Goal: Task Accomplishment & Management: Use online tool/utility

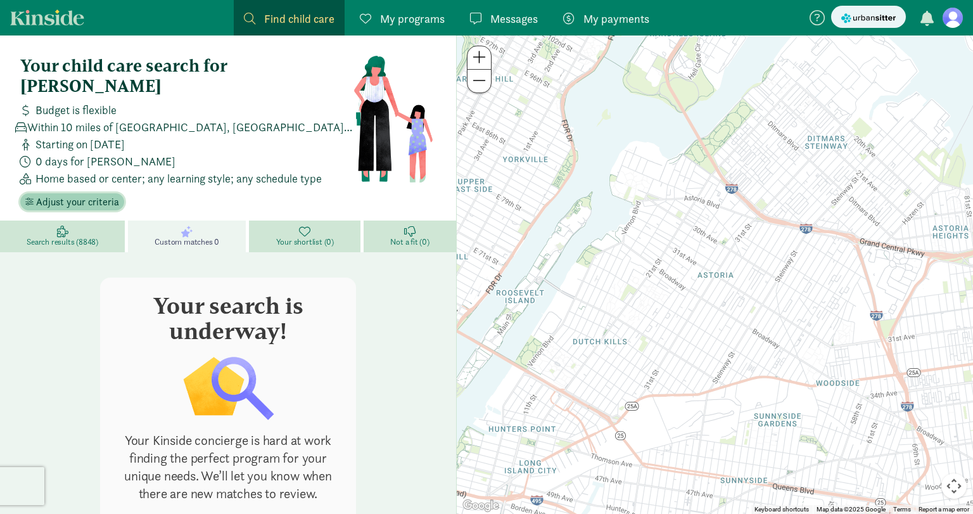
click at [75, 195] on span "Adjust your criteria" at bounding box center [77, 202] width 83 height 15
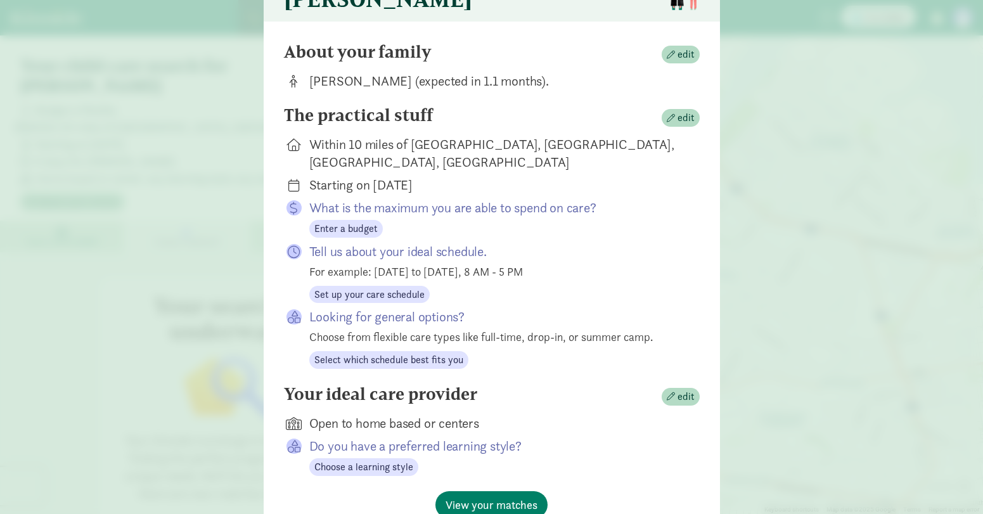
scroll to position [100, 0]
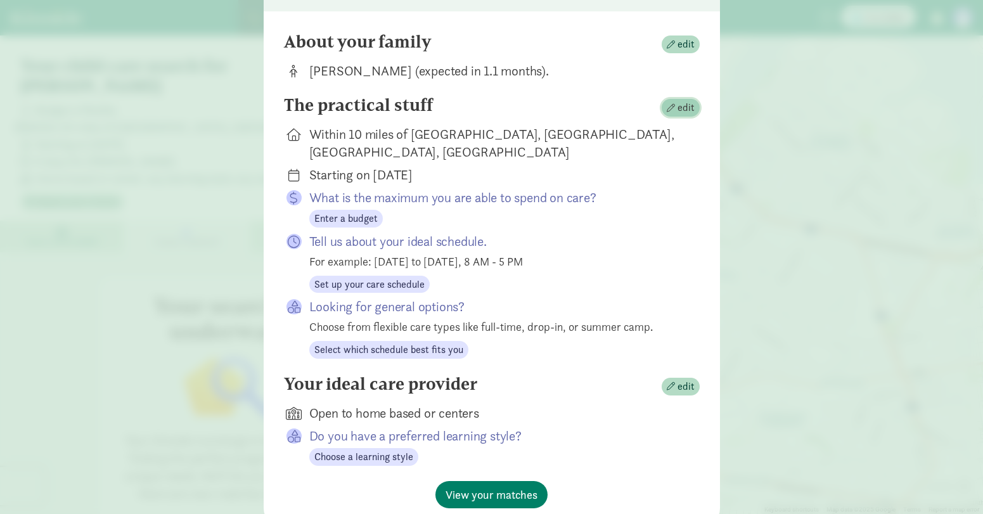
click at [667, 112] on span "button" at bounding box center [671, 108] width 8 height 8
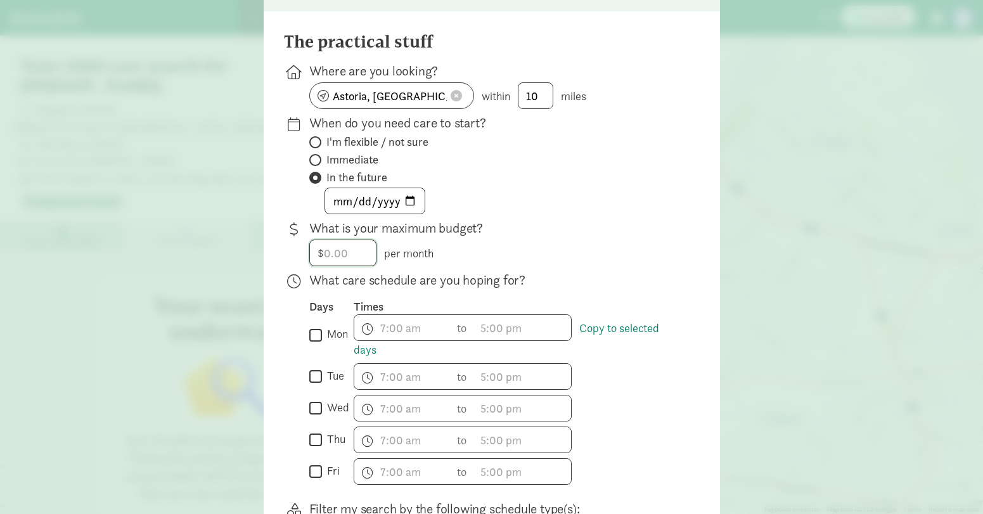
click at [339, 265] on input "number" at bounding box center [343, 252] width 66 height 25
type input "4000"
click at [593, 266] on div "$ 4000 per month" at bounding box center [494, 253] width 370 height 27
click at [382, 338] on span "h 12 1 2 3 4 5 6 7 8 9 10 11 mm 00 15 30 45 a am pm" at bounding box center [402, 327] width 96 height 25
click at [314, 343] on div at bounding box center [491, 157] width 983 height 514
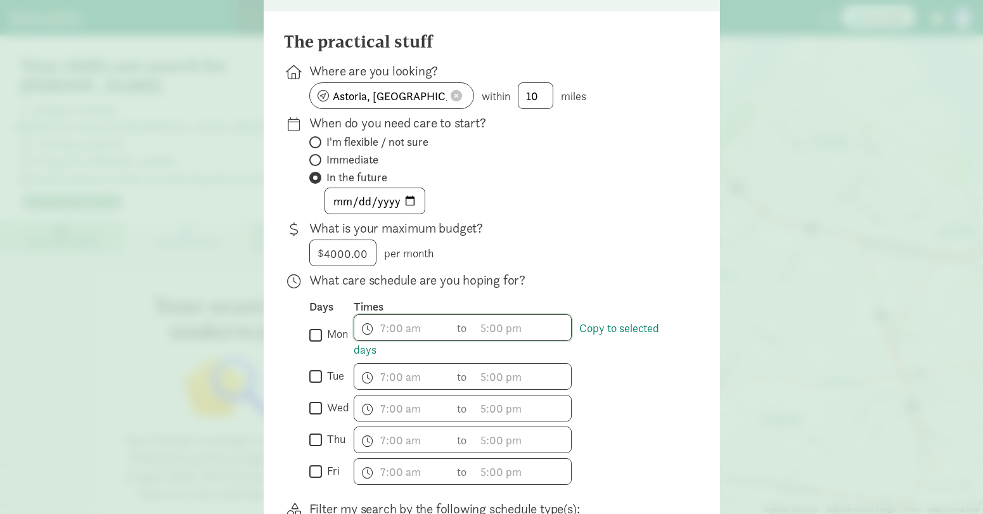
click at [312, 398] on div "Days Times  mon Copy to selected days h 12 1 2 3 4 5 6 7 8 9 10 11 mm 00 15 30…" at bounding box center [494, 392] width 370 height 186
click at [311, 343] on input "mon" at bounding box center [315, 334] width 13 height 17
checkbox input "true"
drag, startPoint x: 313, startPoint y: 385, endPoint x: 317, endPoint y: 395, distance: 10.8
click at [313, 385] on input "tue" at bounding box center [315, 376] width 13 height 17
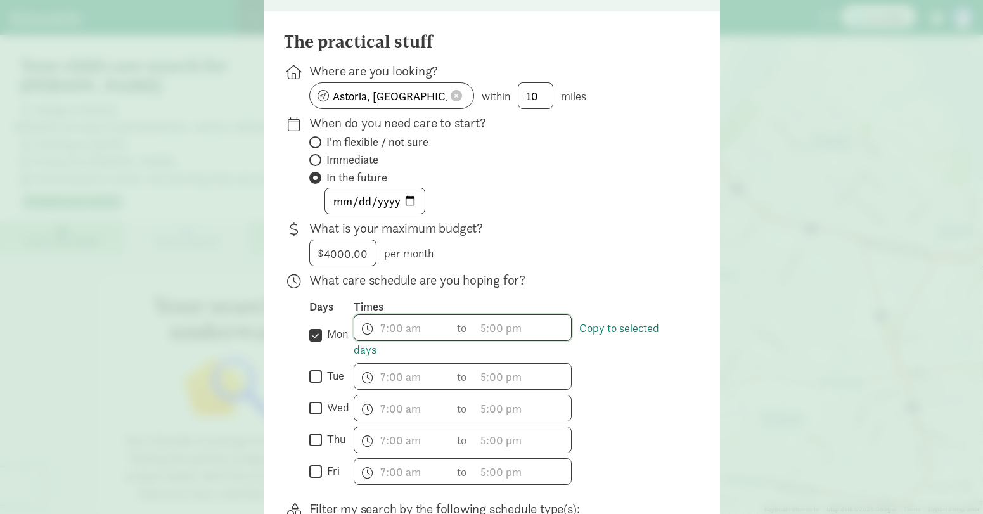
checkbox input "true"
click at [322, 415] on label "wed" at bounding box center [335, 407] width 27 height 15
click at [320, 417] on input "wed" at bounding box center [315, 408] width 13 height 17
checkbox input "true"
click at [315, 447] on input "thu" at bounding box center [315, 439] width 13 height 17
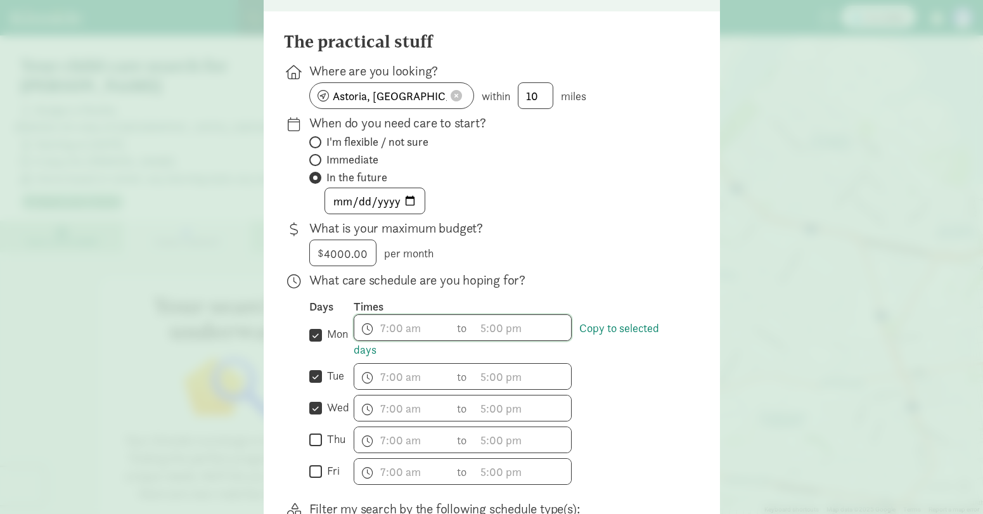
checkbox input "true"
click at [316, 478] on input "fri" at bounding box center [315, 471] width 13 height 17
checkbox input "true"
click at [400, 337] on span "h 12 1 2 3 4 5 6 7 8 9 10 11 mm 00 15 30 45 a am pm" at bounding box center [402, 327] width 96 height 25
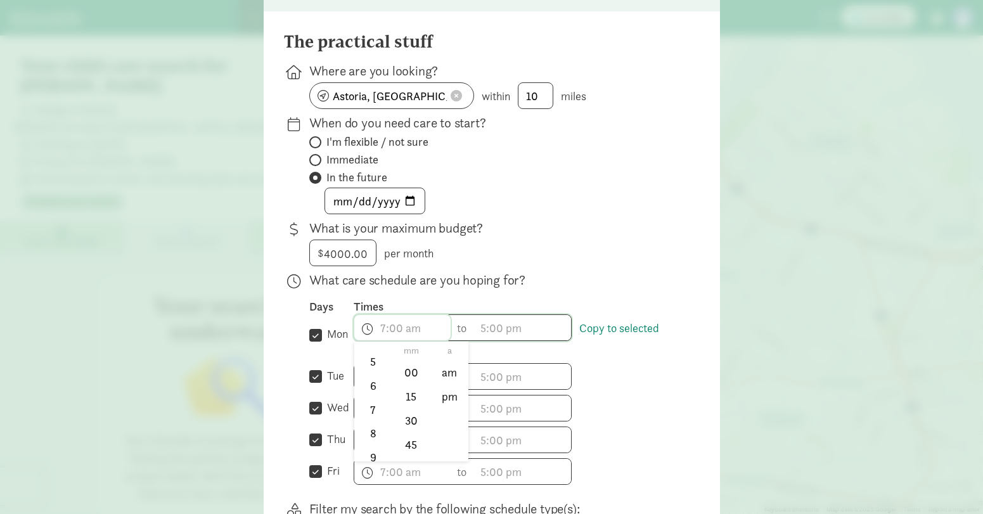
scroll to position [187, 0]
click at [367, 389] on li "8" at bounding box center [372, 377] width 37 height 24
click at [423, 385] on li "00" at bounding box center [410, 373] width 37 height 24
click at [442, 385] on li "am" at bounding box center [449, 373] width 37 height 24
type input "8:00 am"
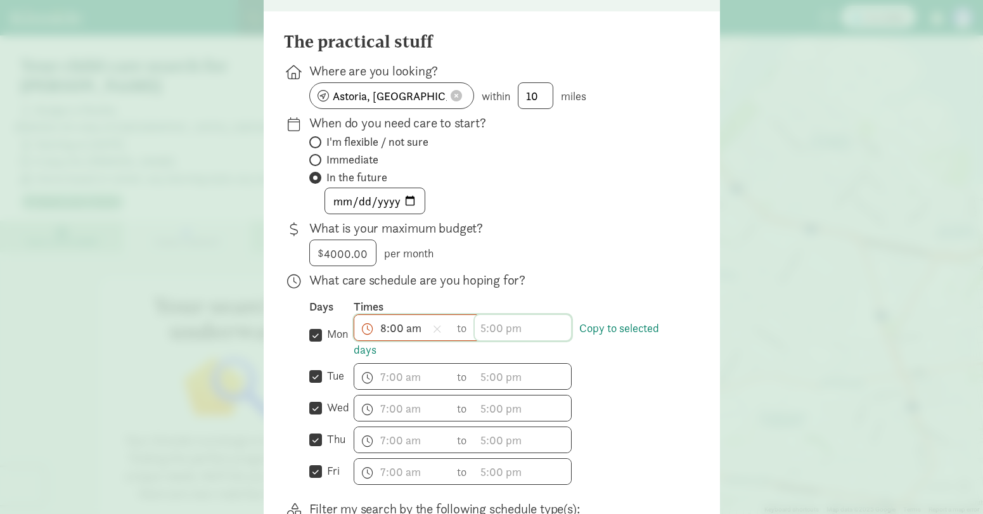
click at [511, 336] on span "h 12 1 2 3 4 5 6 7 8 9 10 11 mm 00 15 30 45 a am pm" at bounding box center [523, 327] width 96 height 25
click at [490, 406] on li "5" at bounding box center [493, 395] width 37 height 24
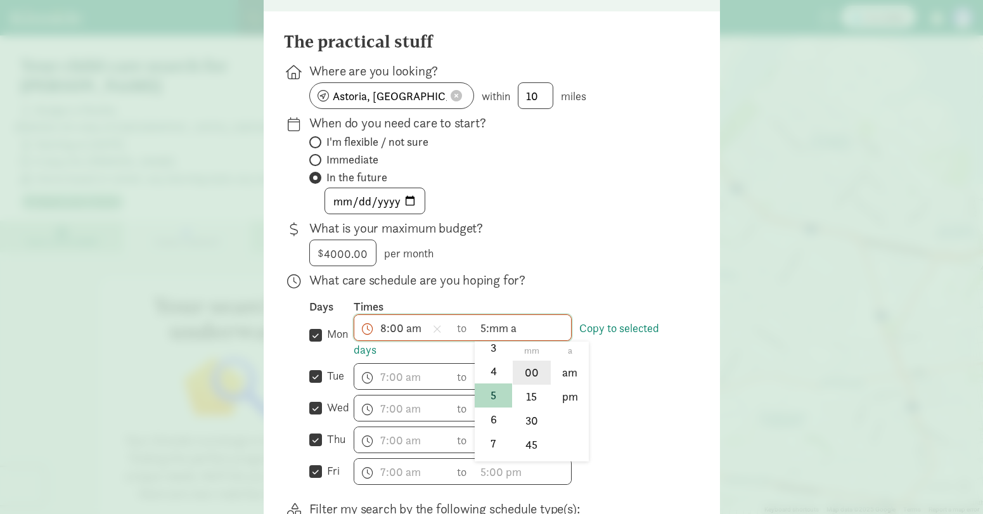
click at [546, 385] on li "00" at bounding box center [531, 373] width 37 height 24
click at [559, 401] on li "pm" at bounding box center [569, 397] width 37 height 24
type input "5:00 pm"
click at [399, 385] on span "h 12 1 2 3 4 5 6 7 8 9 10 11 mm 00 15 30 45 a am pm" at bounding box center [402, 376] width 96 height 25
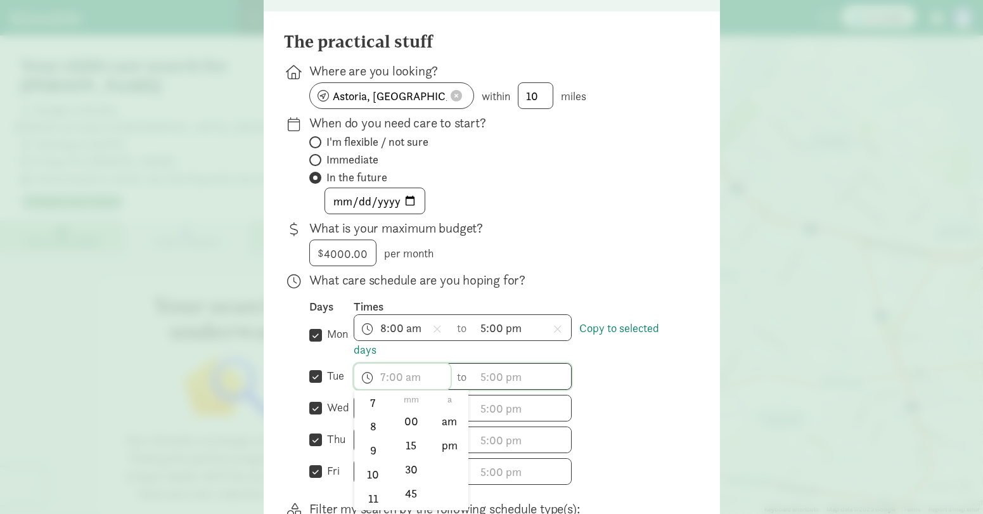
scroll to position [187, 0]
click at [365, 438] on li "8" at bounding box center [372, 426] width 37 height 24
click at [425, 433] on li "00" at bounding box center [410, 421] width 37 height 24
click at [438, 457] on li "pm" at bounding box center [449, 445] width 37 height 24
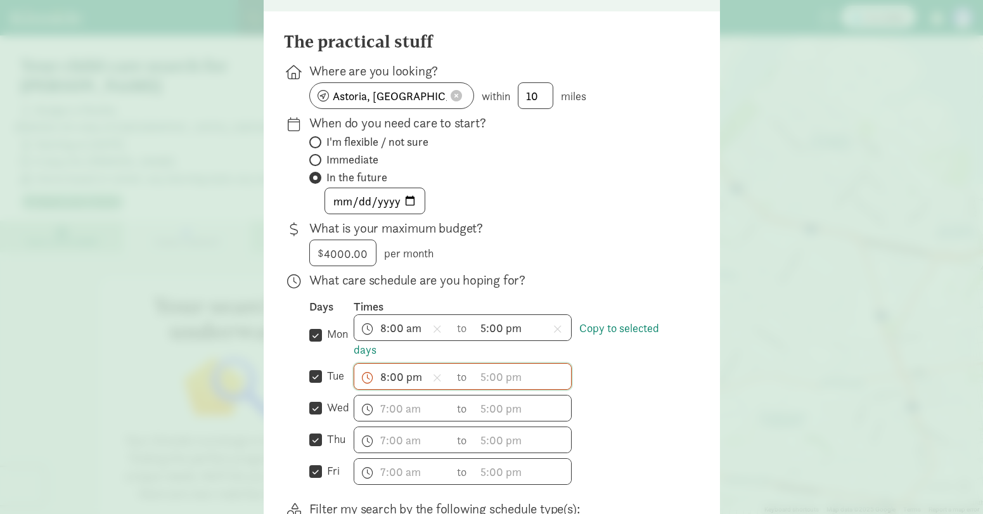
click at [419, 380] on span "8:00 pm h 12 1 2 3 4 5 6 7 8 9 10 11 mm 00 15 30 45 a am pm" at bounding box center [402, 376] width 96 height 25
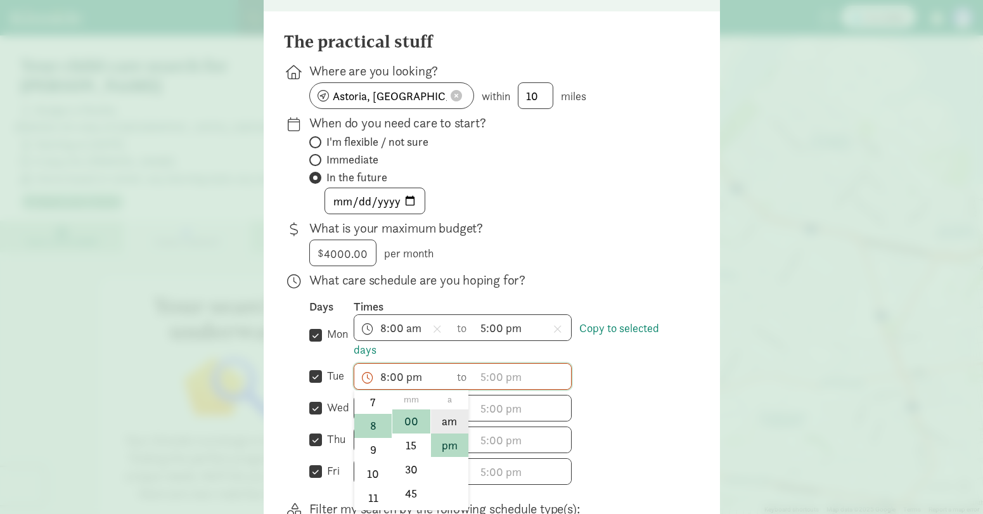
click at [446, 425] on li "am" at bounding box center [449, 421] width 37 height 24
type input "8:00 am"
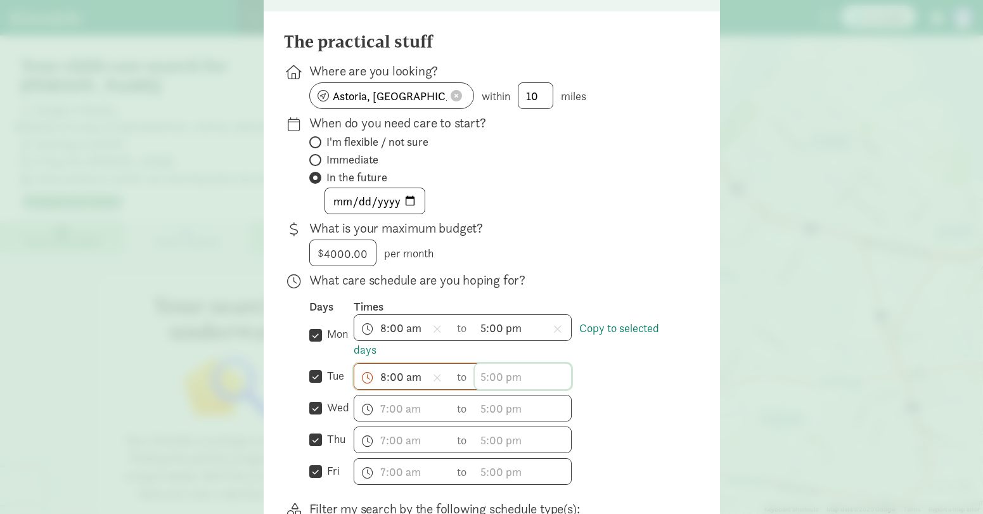
click at [508, 387] on span "h 12 1 2 3 4 5 6 7 8 9 10 11 mm 00 15 30 45 a am pm" at bounding box center [523, 376] width 96 height 25
click at [491, 448] on li "5" at bounding box center [493, 437] width 37 height 24
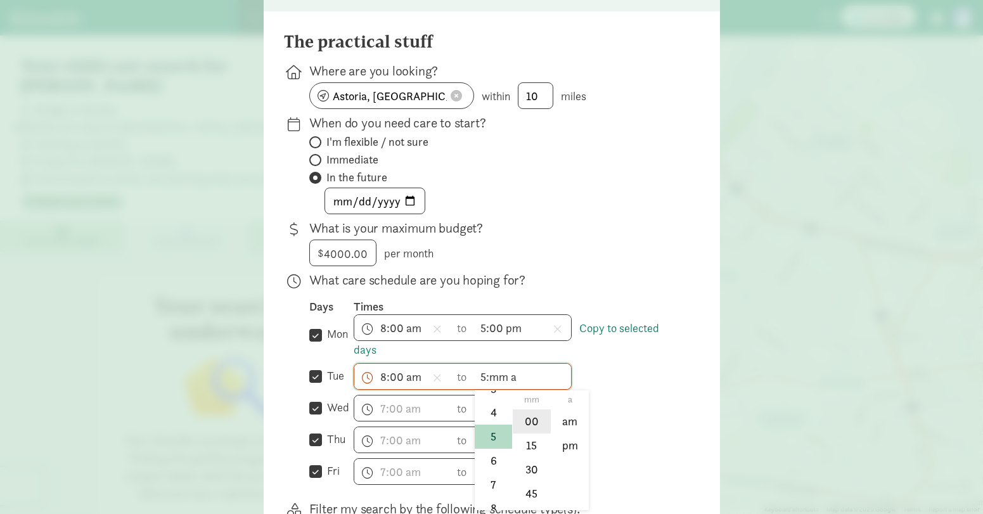
click at [531, 431] on li "00" at bounding box center [531, 421] width 37 height 24
click at [580, 449] on li "pm" at bounding box center [569, 445] width 37 height 24
type input "5:00 pm"
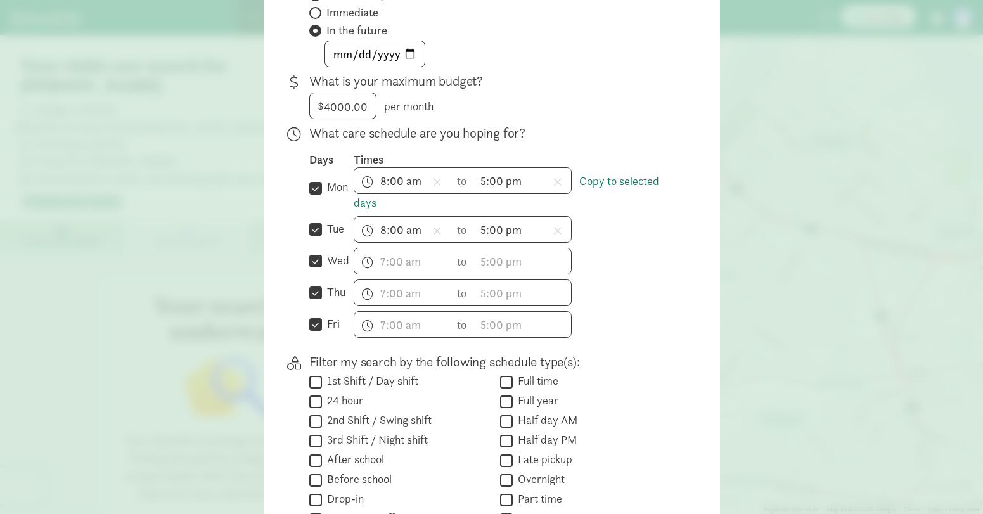
scroll to position [331, 0]
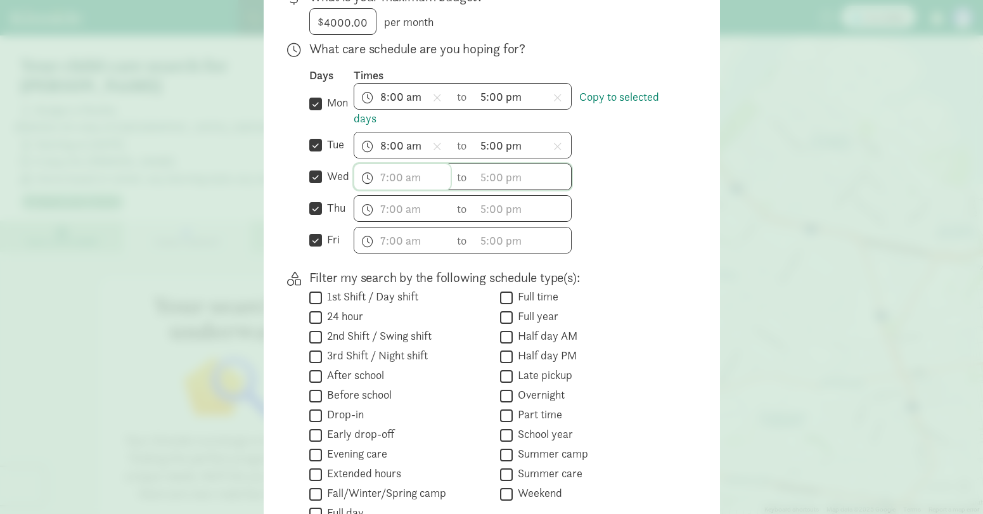
click at [402, 178] on span "h 12 1 2 3 4 5 6 7 8 9 10 11 mm 00 15 30 45 a am pm" at bounding box center [402, 176] width 96 height 25
click at [366, 297] on li "8" at bounding box center [372, 291] width 37 height 24
click at [411, 234] on li "00" at bounding box center [410, 222] width 37 height 24
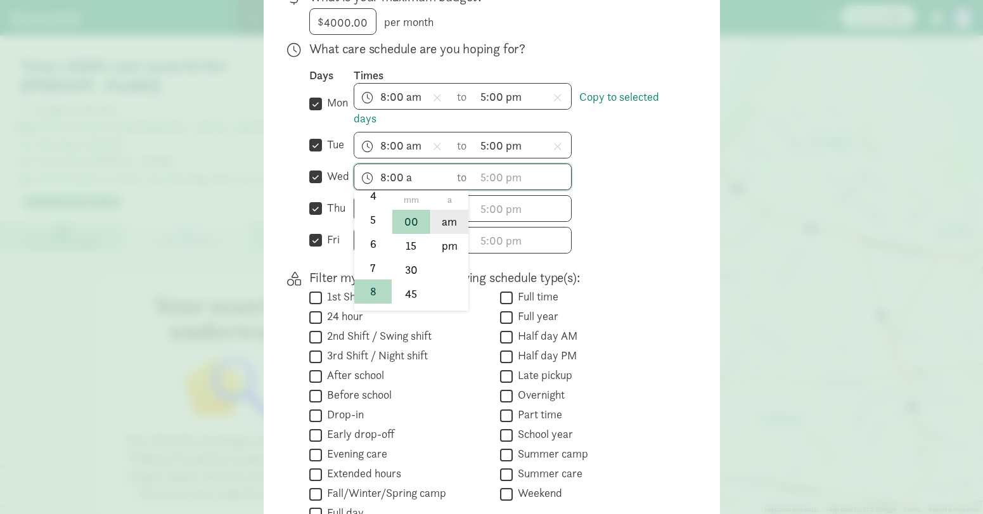
click at [444, 234] on li "am" at bounding box center [449, 222] width 37 height 24
type input "8:00 am"
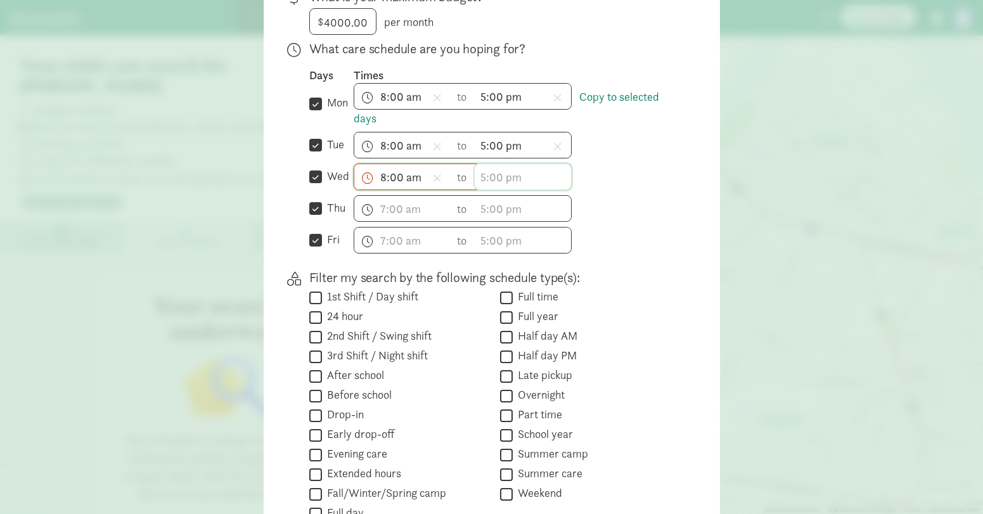
click at [490, 189] on input "text" at bounding box center [523, 176] width 96 height 25
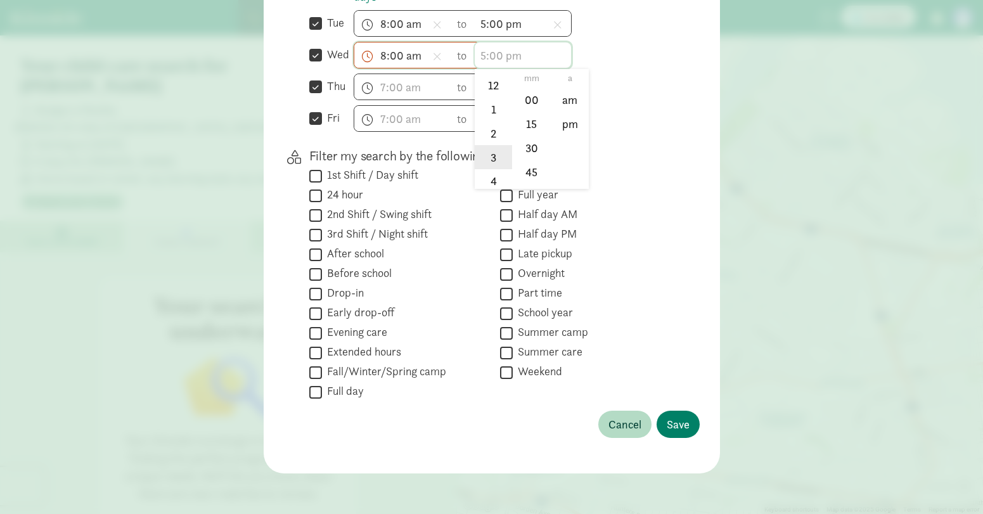
scroll to position [105, 0]
click at [485, 117] on li "5" at bounding box center [493, 115] width 37 height 24
click at [535, 105] on li "00" at bounding box center [531, 100] width 37 height 24
click at [556, 117] on li "pm" at bounding box center [569, 124] width 37 height 24
type input "5:00 pm"
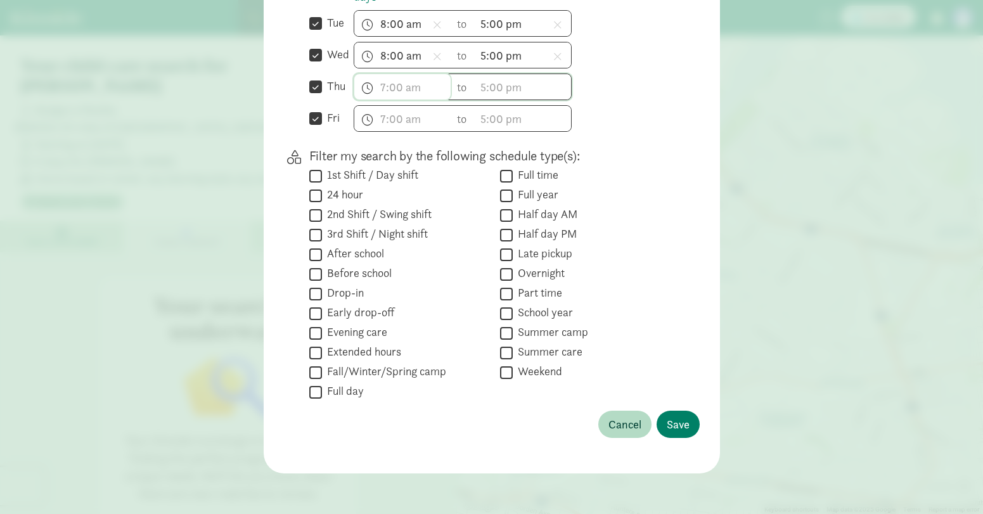
click at [387, 91] on input "text" at bounding box center [402, 86] width 96 height 25
click at [362, 140] on li "8" at bounding box center [372, 136] width 37 height 24
click at [406, 129] on li "00" at bounding box center [410, 132] width 37 height 24
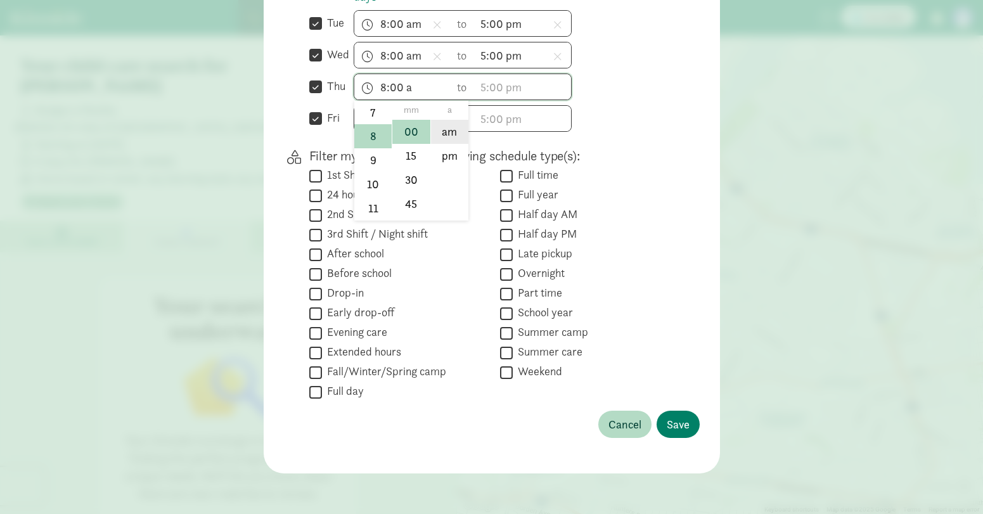
click at [445, 131] on li "am" at bounding box center [449, 132] width 37 height 24
type input "8:00 am"
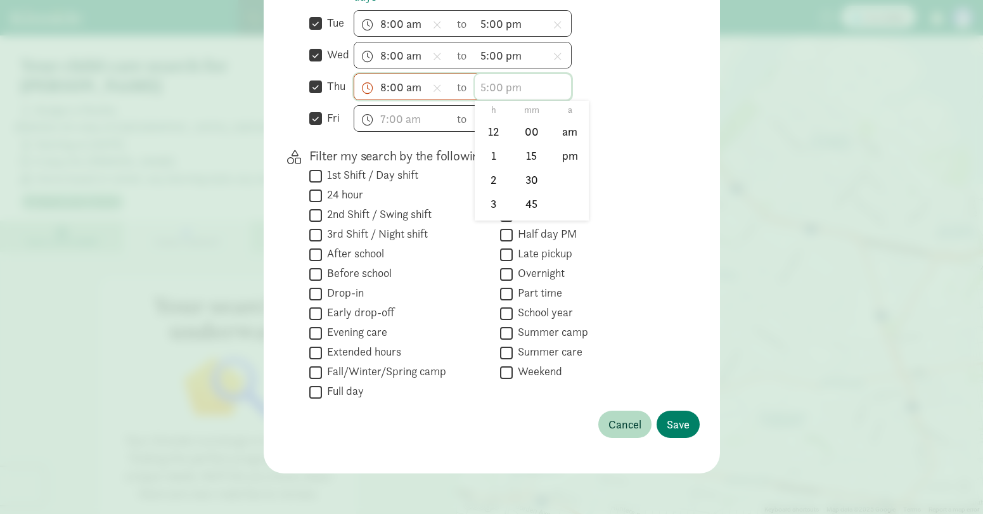
click at [513, 92] on input "text" at bounding box center [523, 86] width 96 height 25
click at [485, 206] on li "5" at bounding box center [493, 215] width 37 height 24
click at [526, 133] on li "00" at bounding box center [531, 132] width 37 height 24
click at [573, 150] on li "pm" at bounding box center [569, 156] width 37 height 24
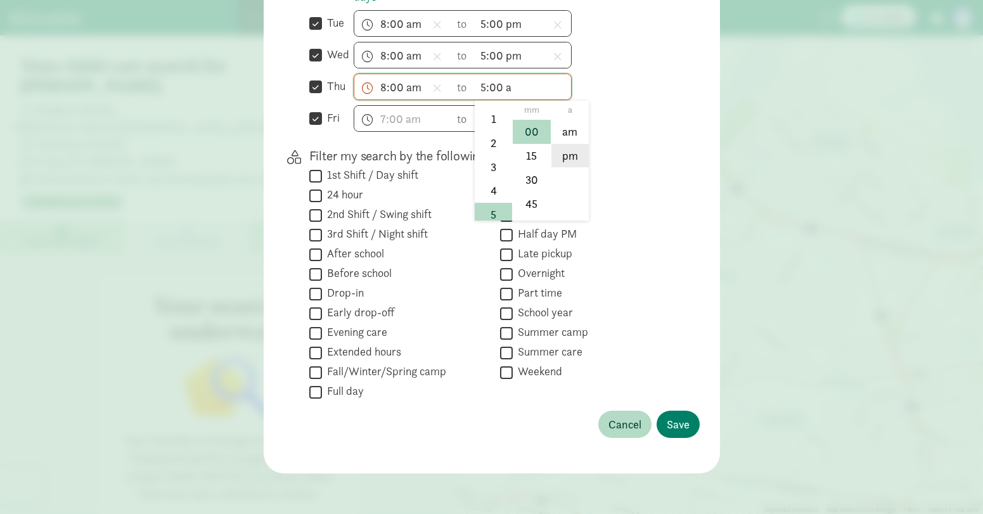
type input "5:00 pm"
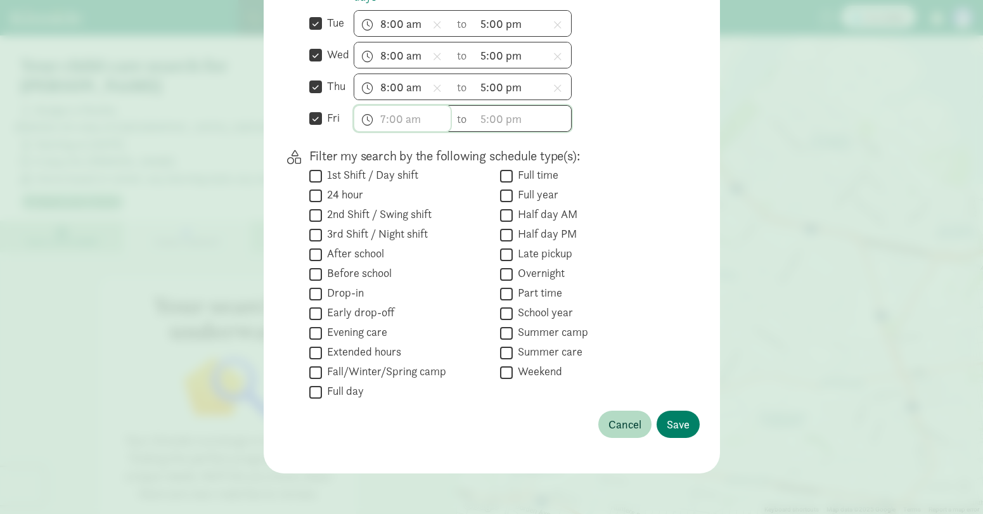
click at [395, 122] on input "text" at bounding box center [402, 118] width 96 height 25
click at [369, 239] on li "8" at bounding box center [372, 246] width 37 height 24
click at [409, 170] on li "00" at bounding box center [410, 163] width 37 height 24
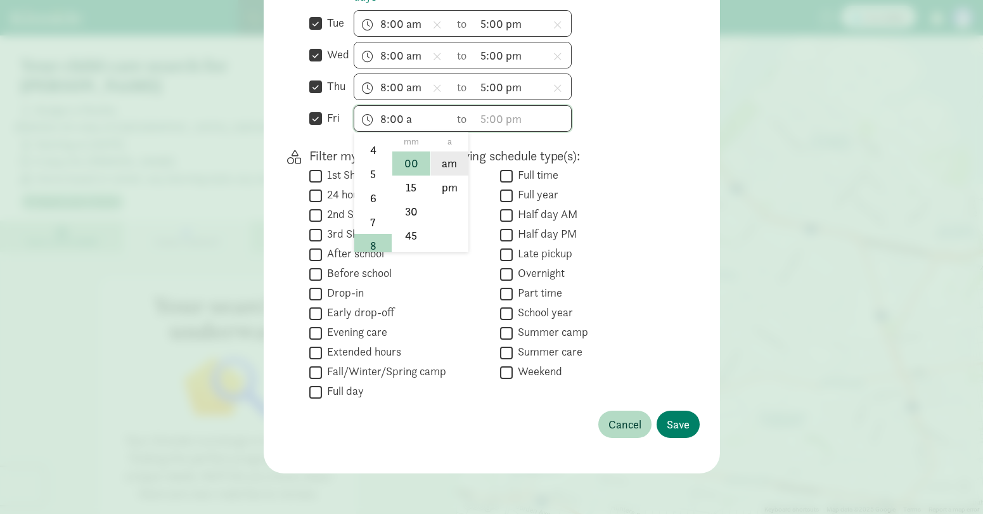
click at [450, 166] on li "am" at bounding box center [449, 163] width 37 height 24
type input "8:00 am"
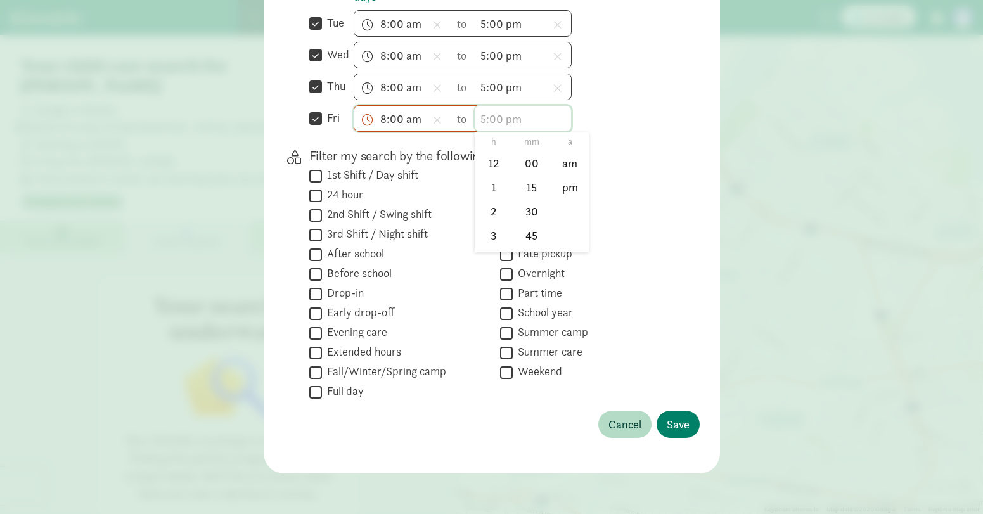
click at [489, 116] on input "text" at bounding box center [523, 118] width 96 height 25
click at [489, 210] on li "5" at bounding box center [493, 215] width 37 height 24
click at [523, 171] on li "00" at bounding box center [531, 163] width 37 height 24
drag, startPoint x: 564, startPoint y: 182, endPoint x: 585, endPoint y: 186, distance: 21.9
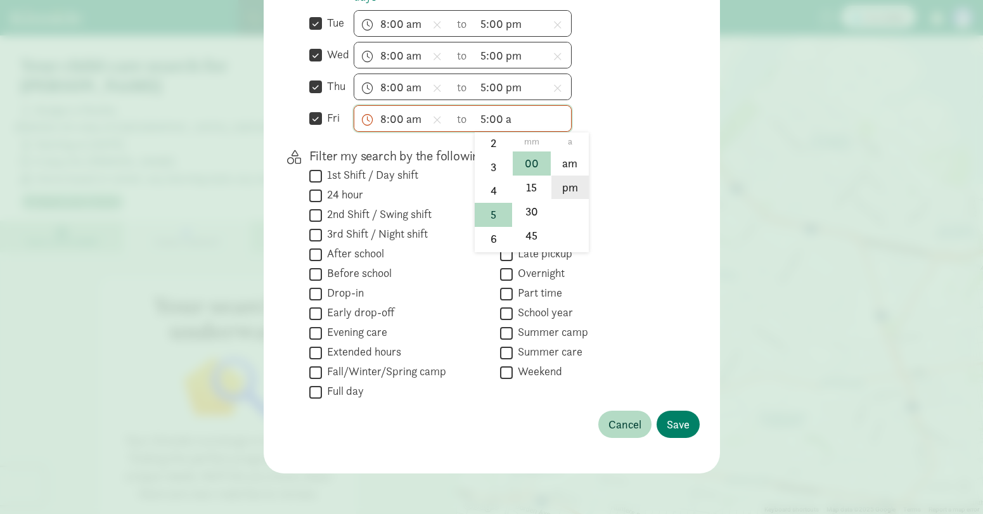
click at [564, 182] on li "pm" at bounding box center [569, 188] width 37 height 24
type input "5:00 pm"
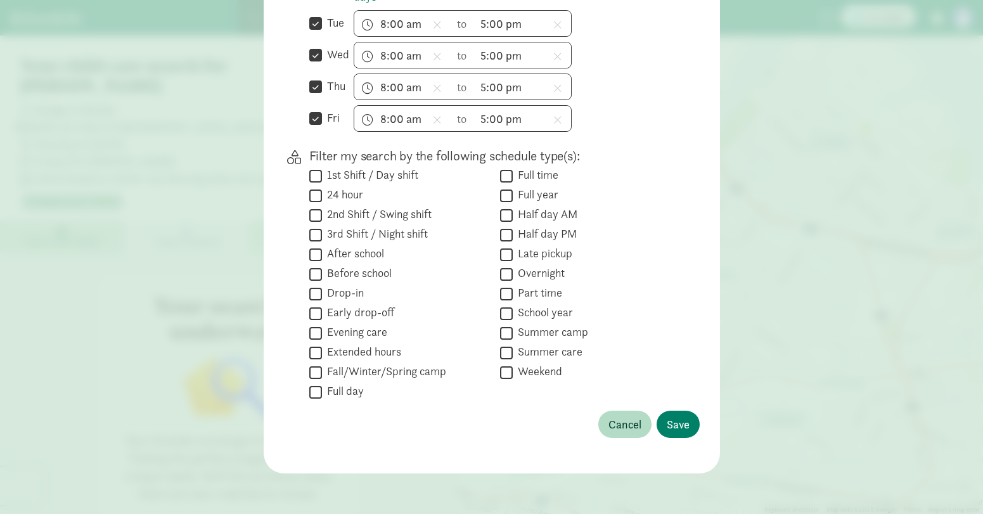
click at [628, 207] on div " Full year" at bounding box center [589, 215] width 179 height 17
click at [506, 176] on input "Full time" at bounding box center [506, 175] width 13 height 17
checkbox input "true"
click at [667, 431] on span "Save" at bounding box center [678, 424] width 23 height 17
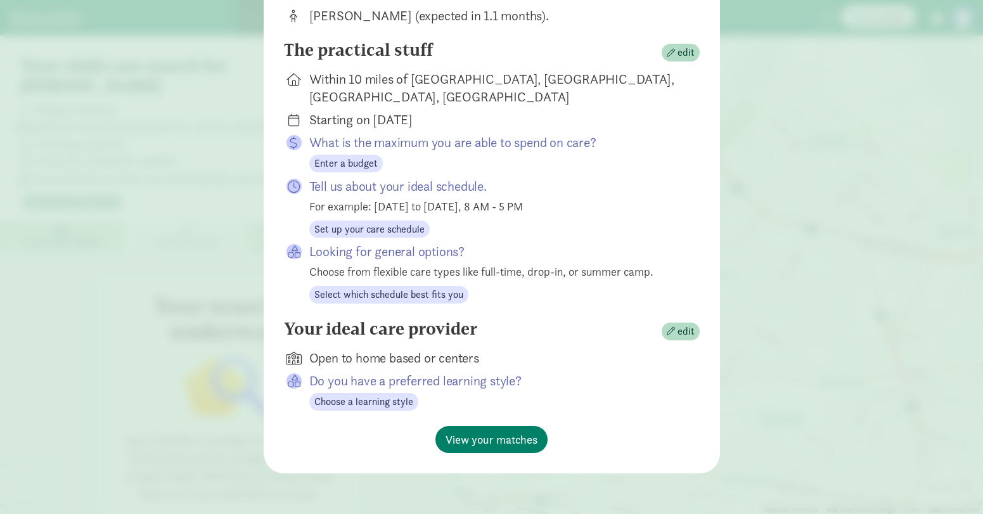
scroll to position [144, 0]
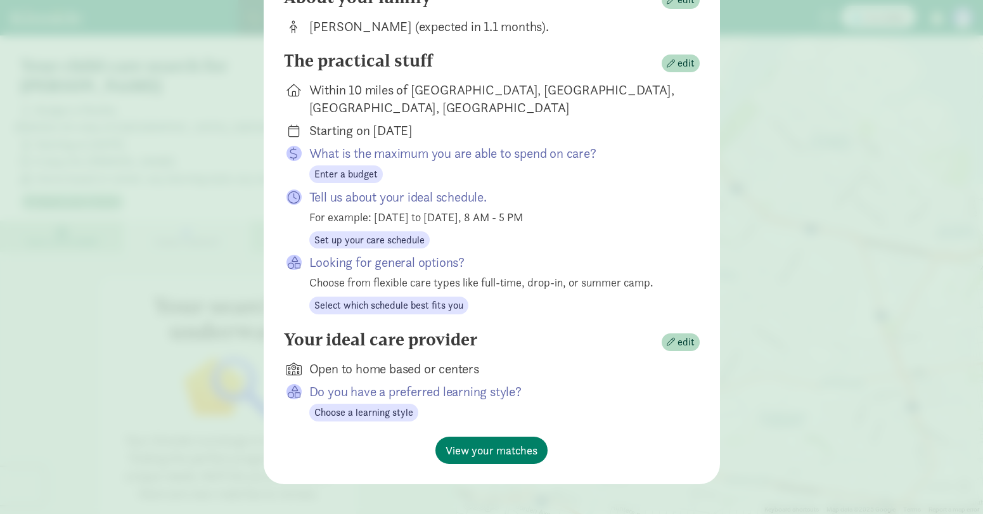
click at [402, 281] on div "Choose from flexible care types like full-time, drop-in, or summer camp." at bounding box center [494, 282] width 370 height 17
click at [398, 298] on span "Select which schedule best fits you" at bounding box center [388, 305] width 149 height 15
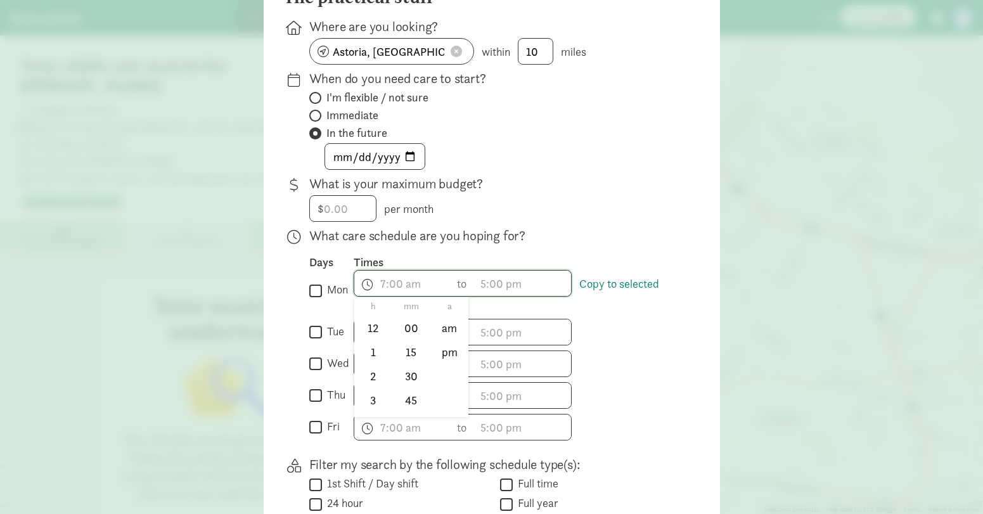
click at [350, 215] on div at bounding box center [491, 113] width 983 height 514
click at [346, 216] on input "number" at bounding box center [343, 208] width 66 height 25
type input "5"
type input "4000"
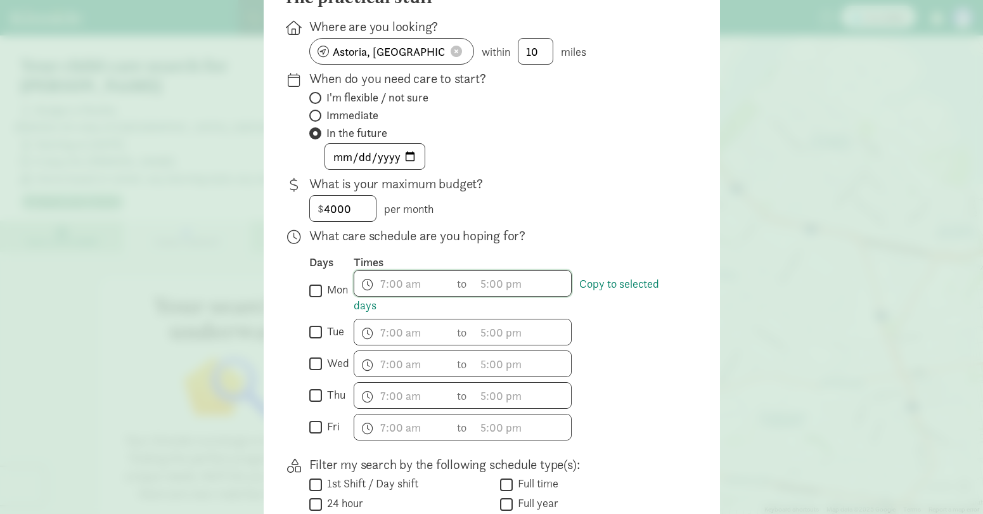
click at [571, 193] on p "What is your maximum budget?" at bounding box center [494, 184] width 370 height 18
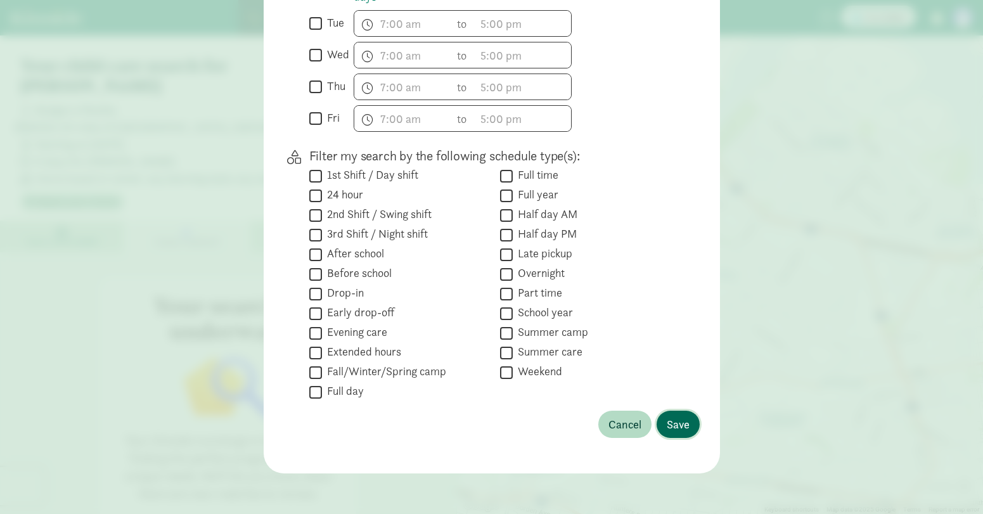
click at [677, 425] on span "Save" at bounding box center [678, 424] width 23 height 17
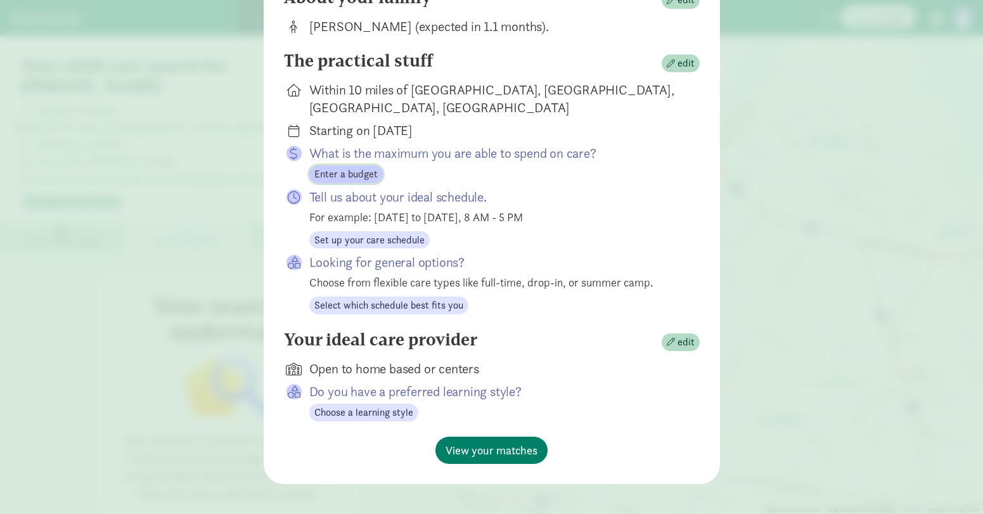
click at [352, 169] on span "Enter a budget" at bounding box center [345, 174] width 63 height 15
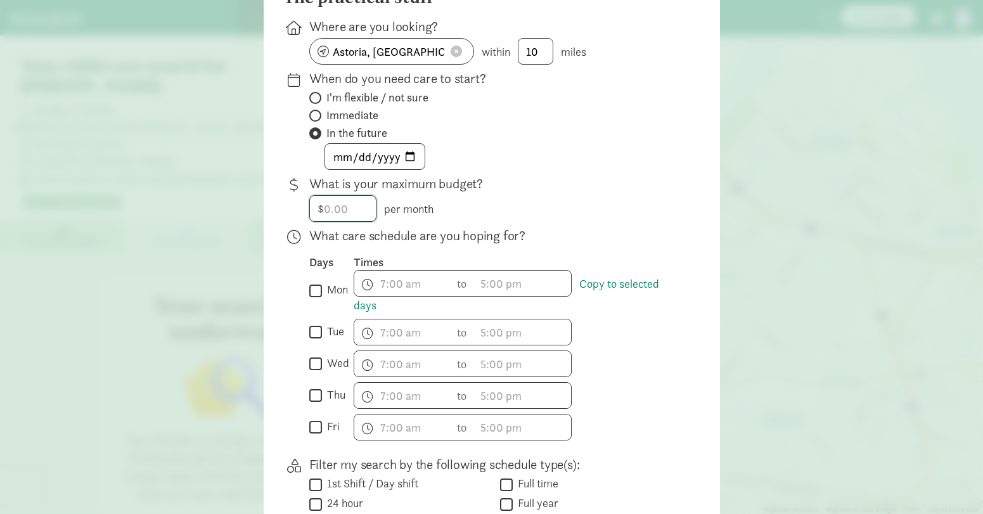
click at [350, 221] on input "number" at bounding box center [343, 208] width 66 height 25
type input "4000"
click at [623, 243] on p "What care schedule are you hoping for?" at bounding box center [494, 236] width 370 height 18
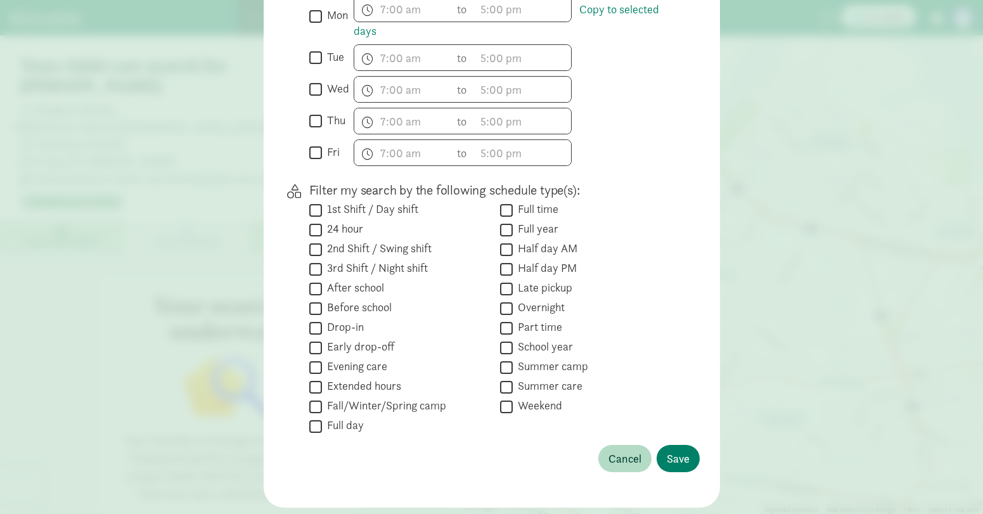
scroll to position [340, 0]
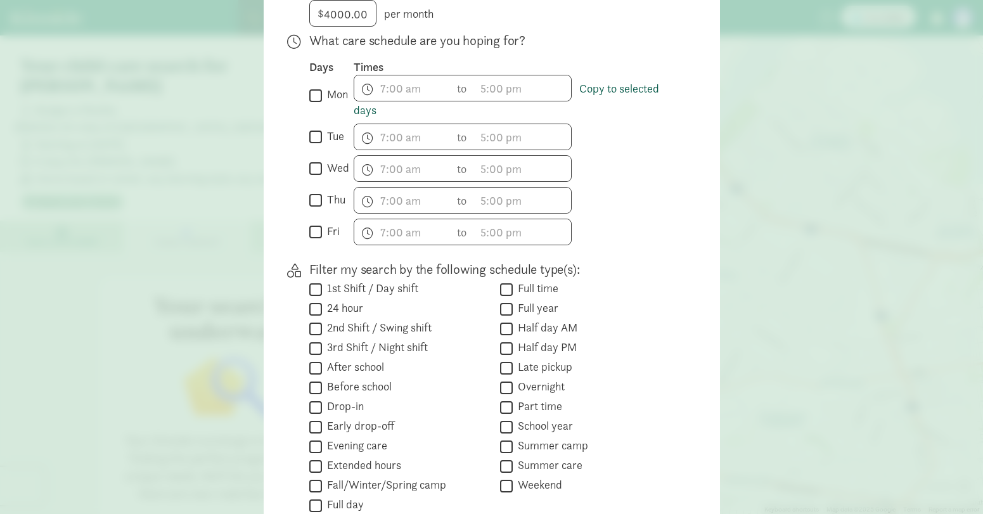
click at [612, 101] on link "Copy to selected days" at bounding box center [506, 99] width 305 height 37
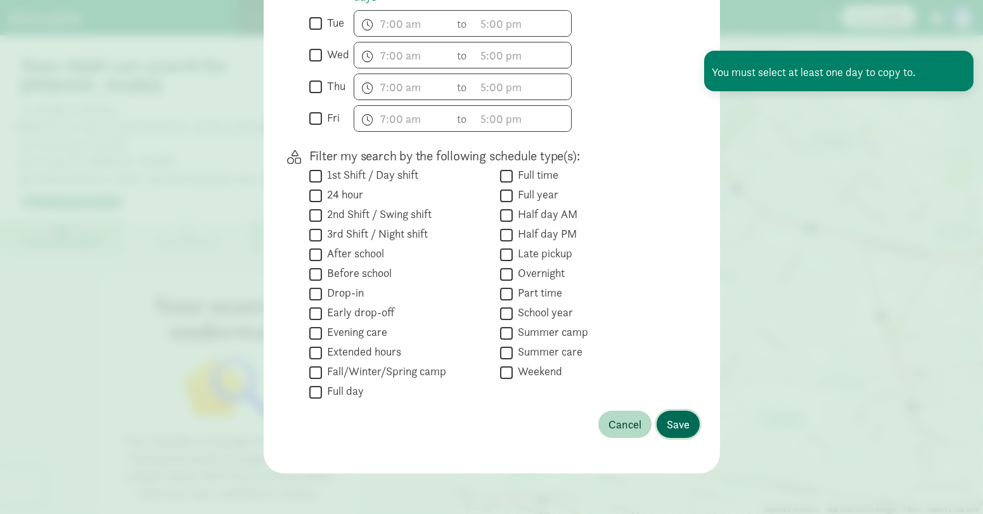
click at [678, 433] on span "Save" at bounding box center [678, 424] width 23 height 17
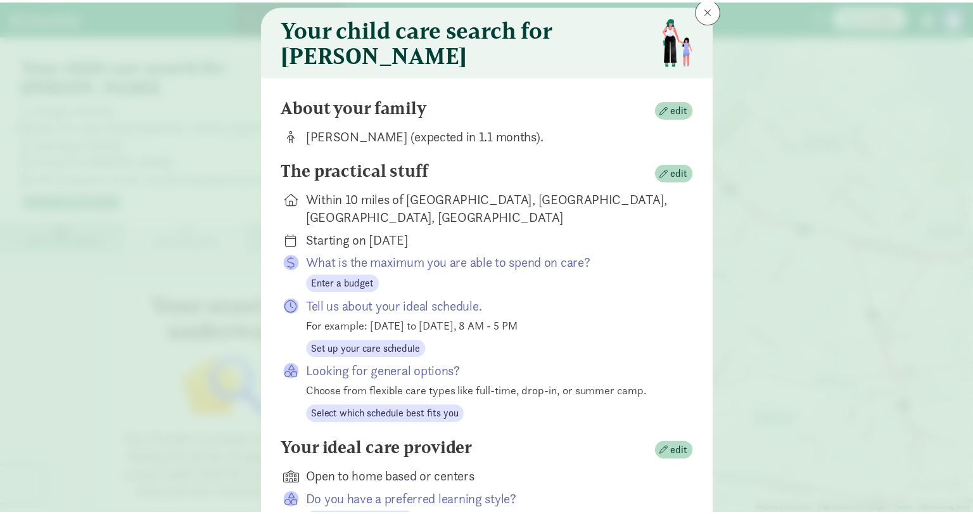
scroll to position [0, 0]
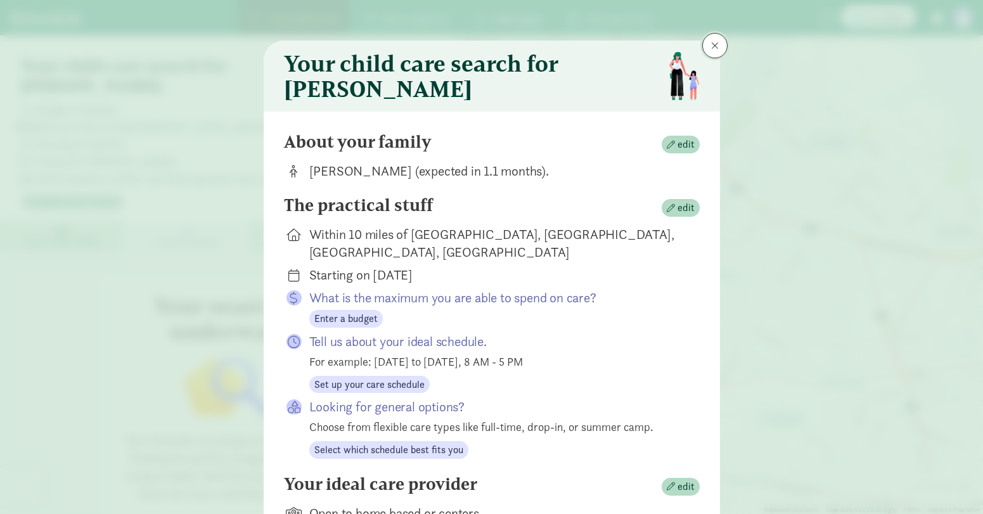
click at [711, 44] on span at bounding box center [715, 46] width 8 height 10
